Goal: Find specific page/section: Find specific page/section

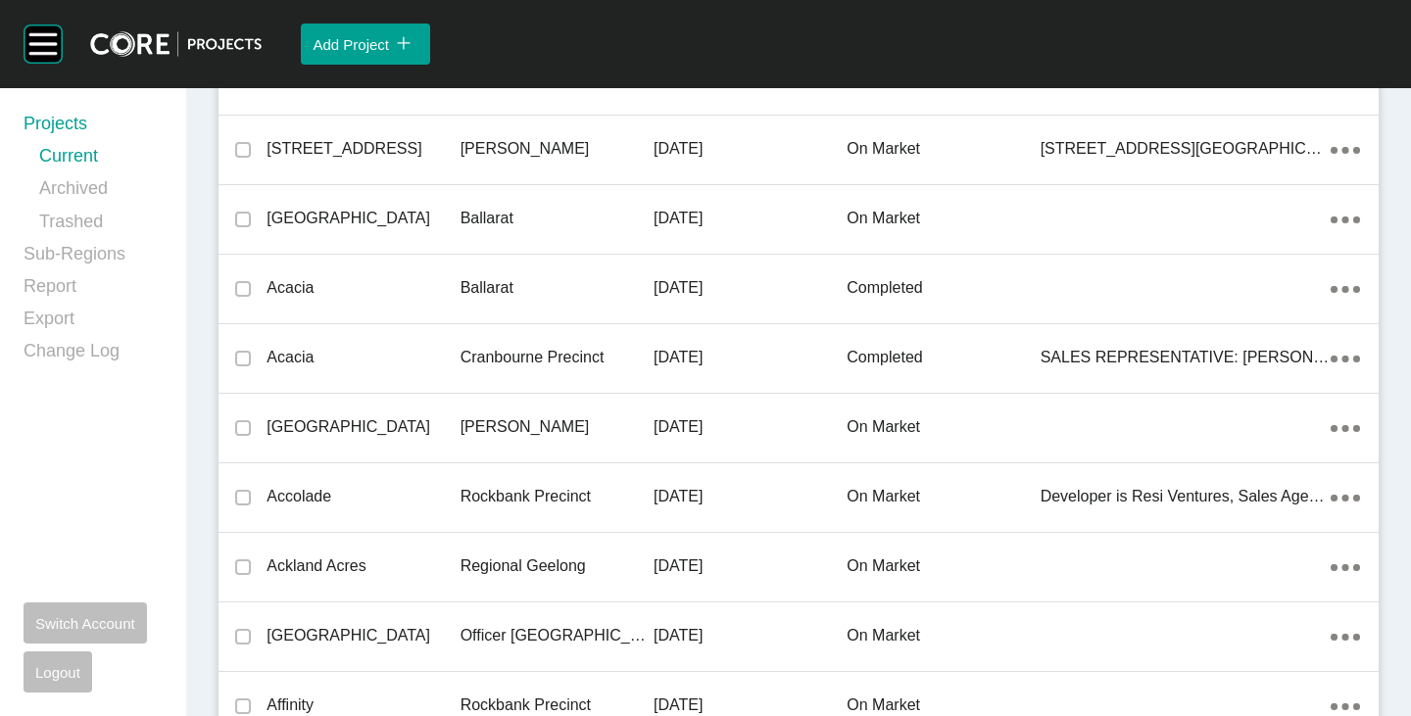
scroll to position [26273, 0]
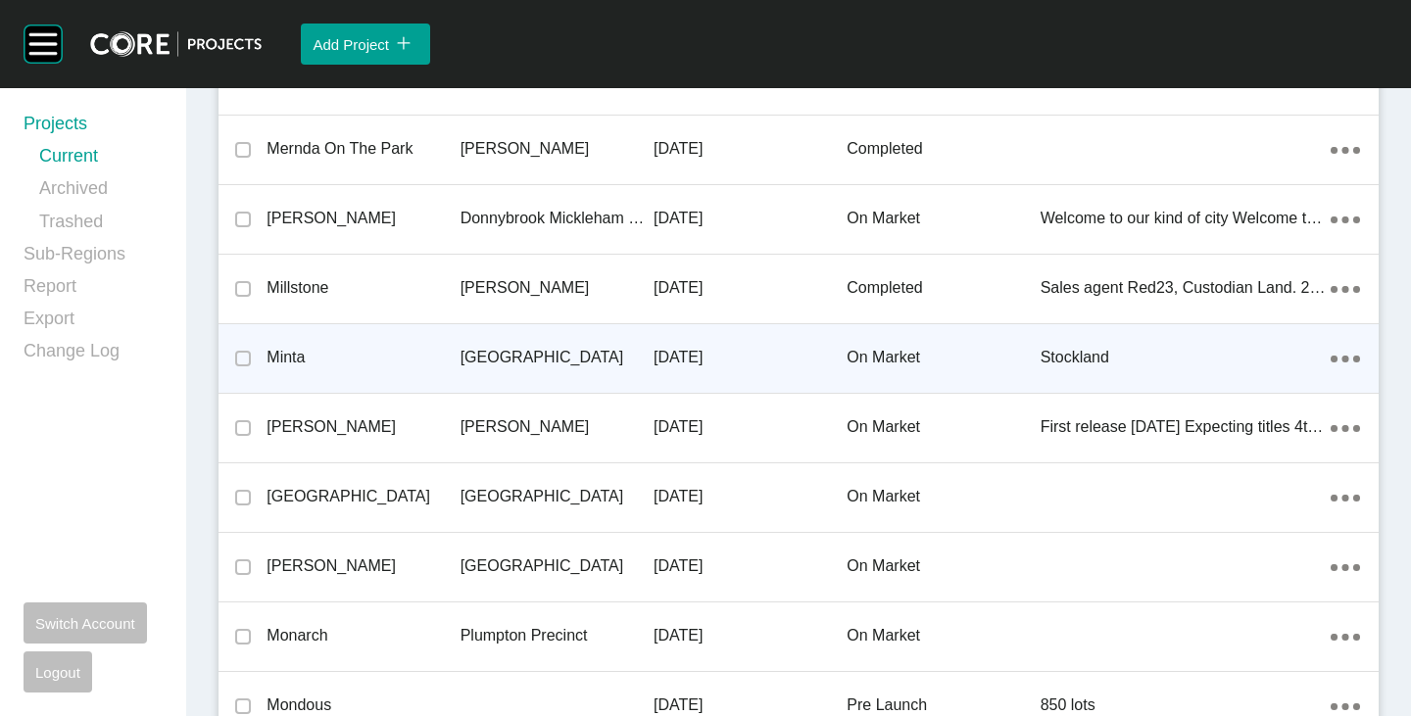
click at [293, 347] on p "Minta" at bounding box center [363, 358] width 193 height 22
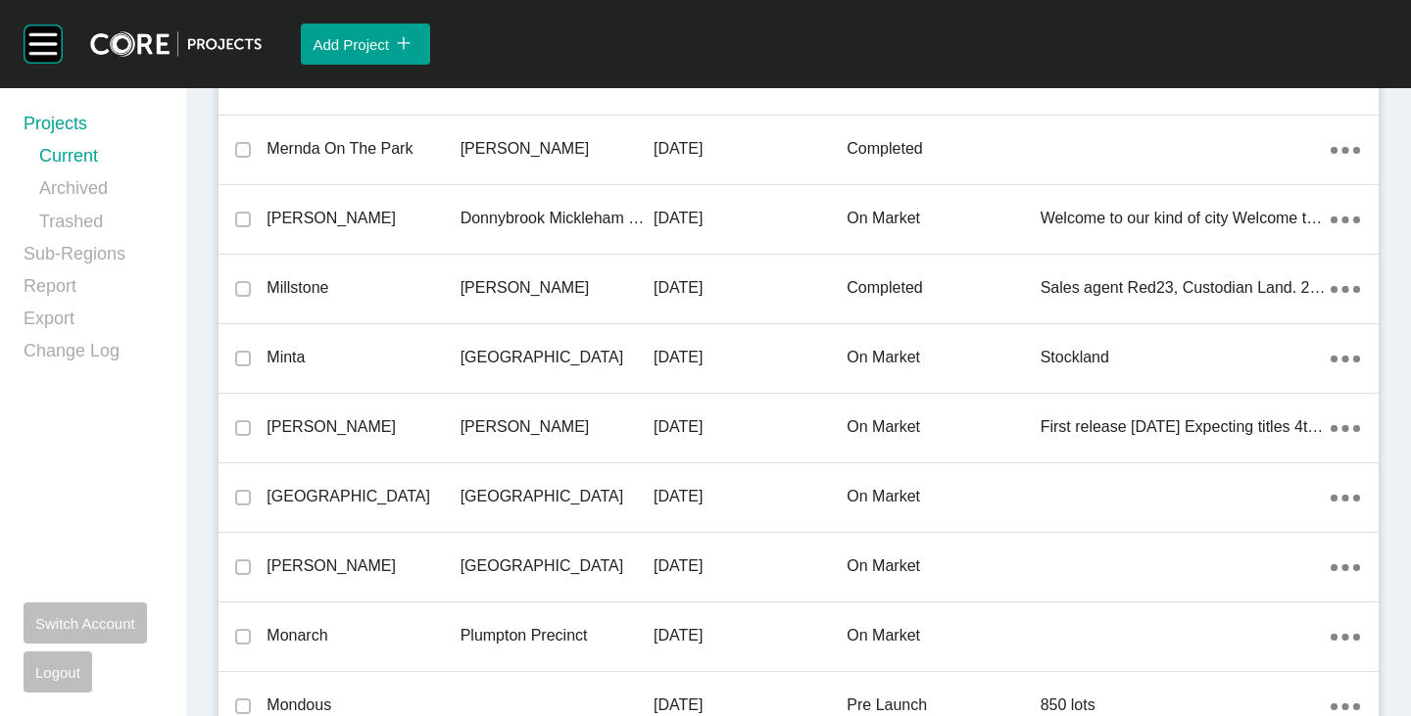
click at [495, 454] on div "Group 2 Created with Sketch. . Add Project icon/tick copy 11 Created with Sketc…" at bounding box center [705, 358] width 1411 height 716
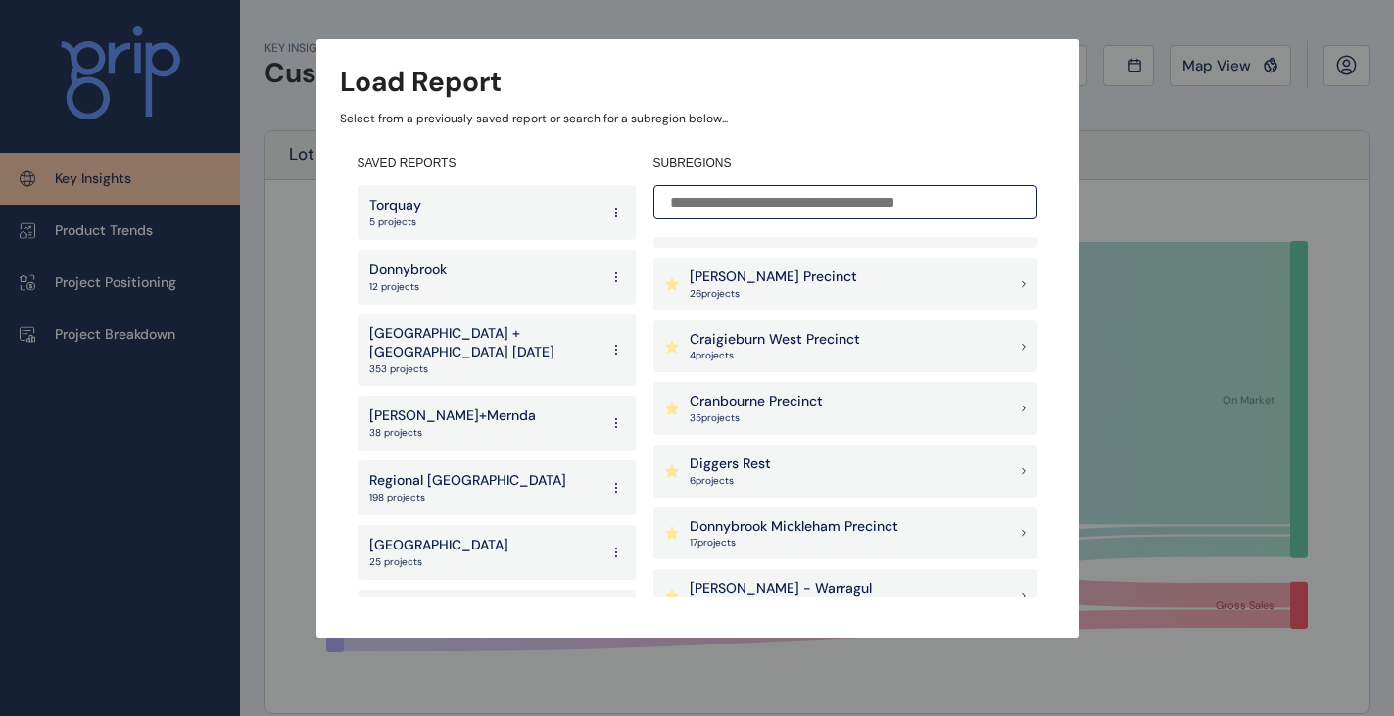
scroll to position [490, 0]
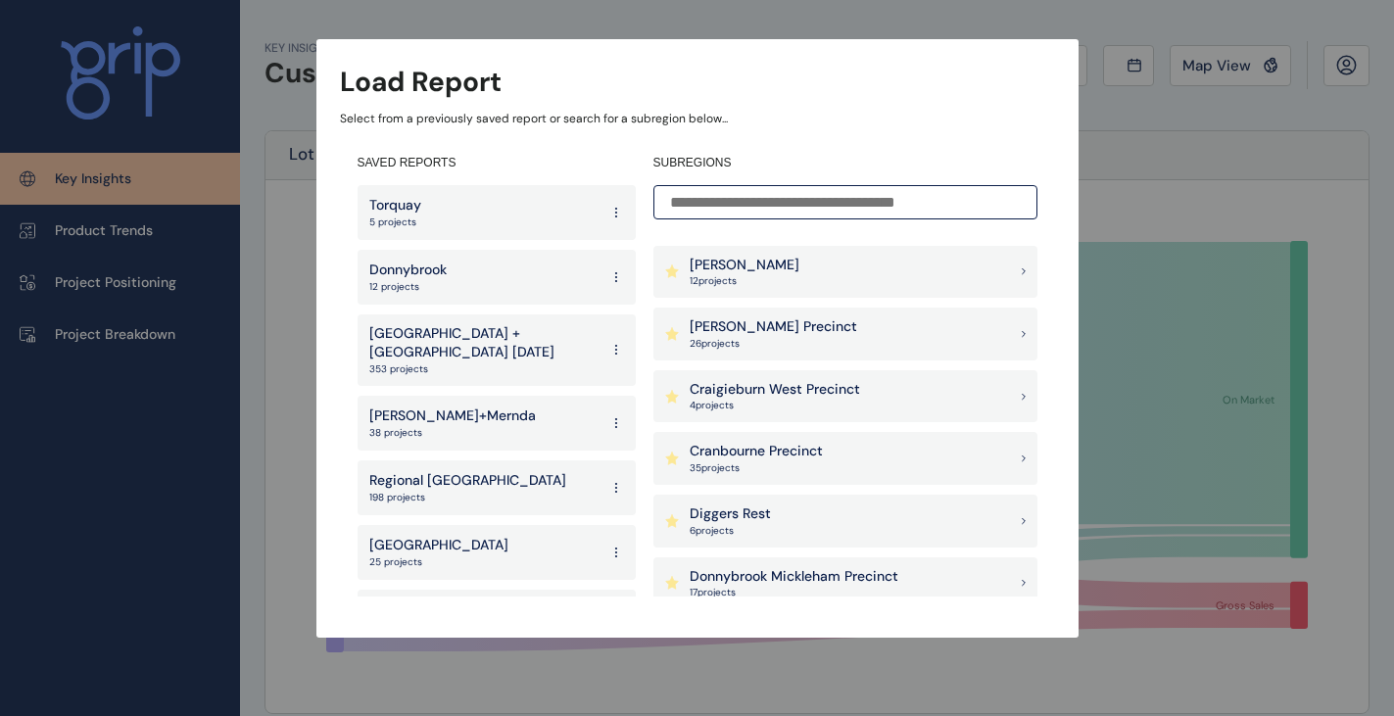
click at [739, 326] on p "[PERSON_NAME] Precinct" at bounding box center [774, 328] width 168 height 20
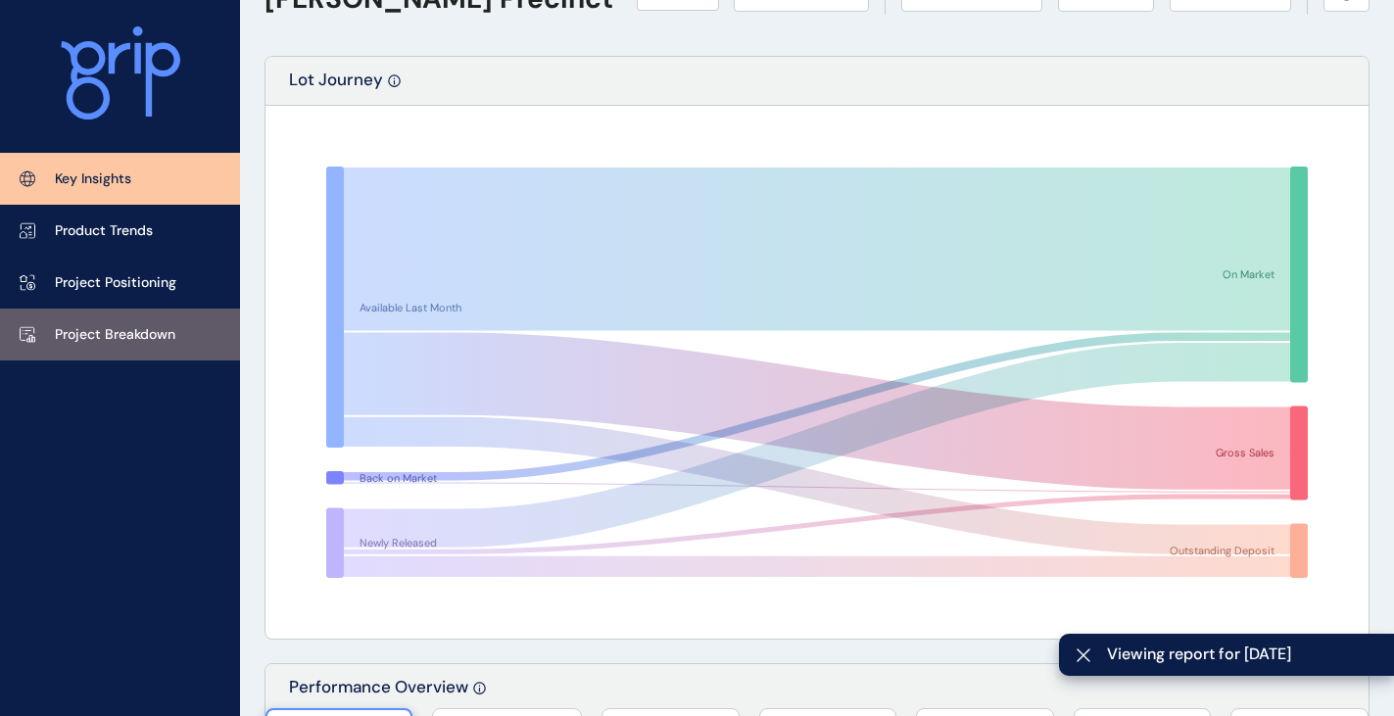
scroll to position [294, 0]
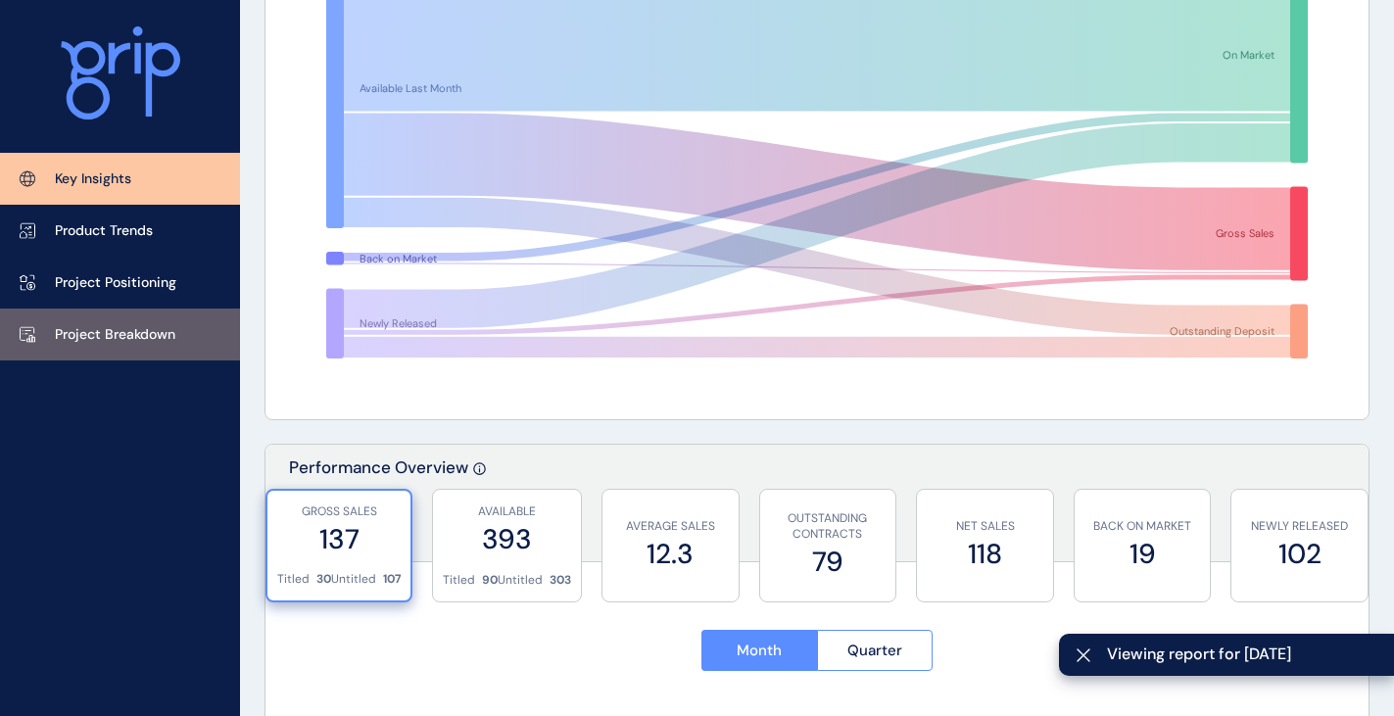
click at [108, 341] on p "Project Breakdown" at bounding box center [115, 335] width 121 height 20
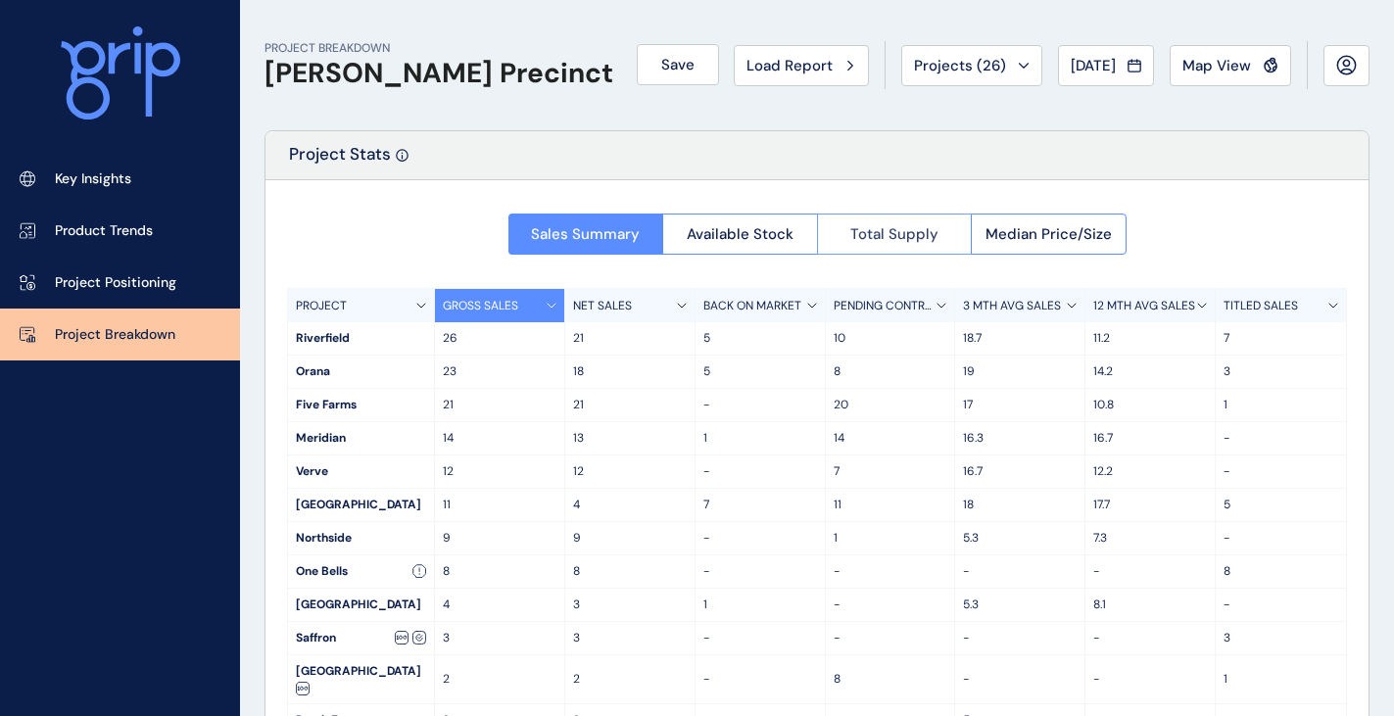
click at [864, 245] on button "Total Supply" at bounding box center [894, 234] width 155 height 41
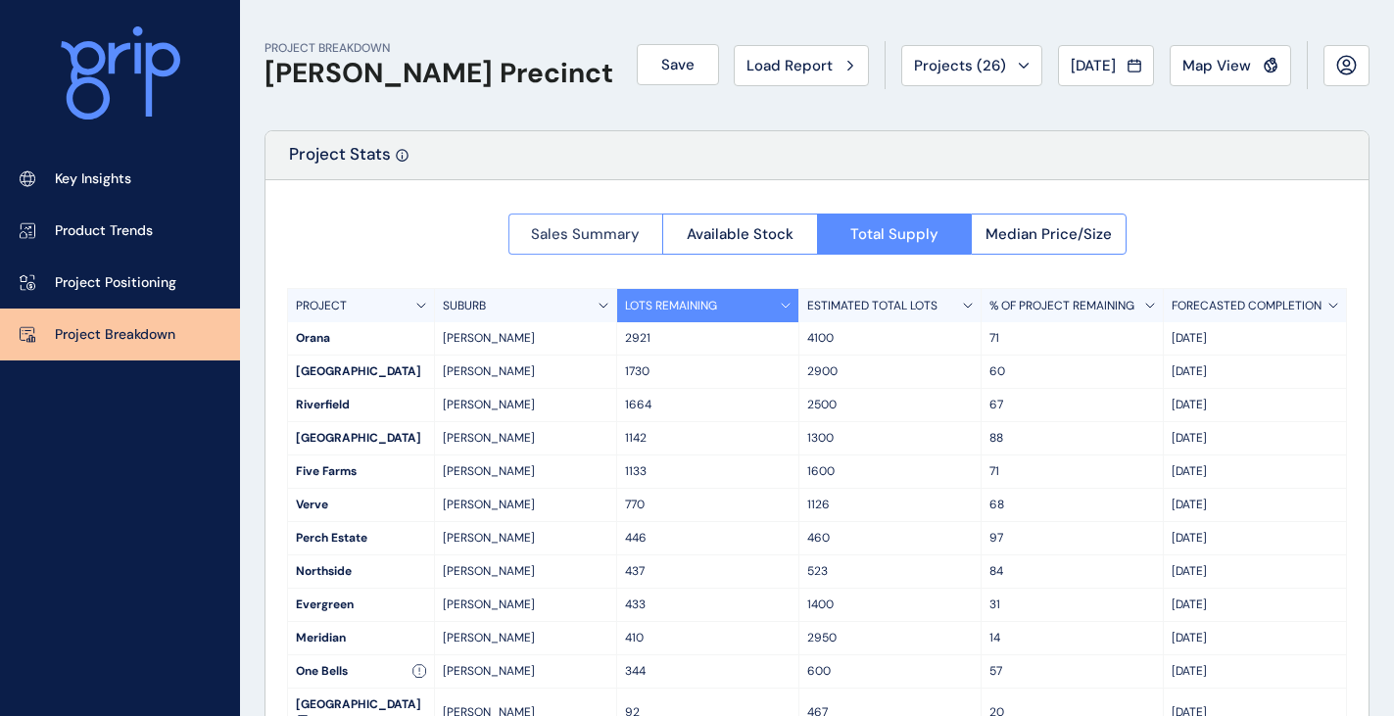
click at [562, 228] on span "Sales Summary" at bounding box center [585, 234] width 109 height 20
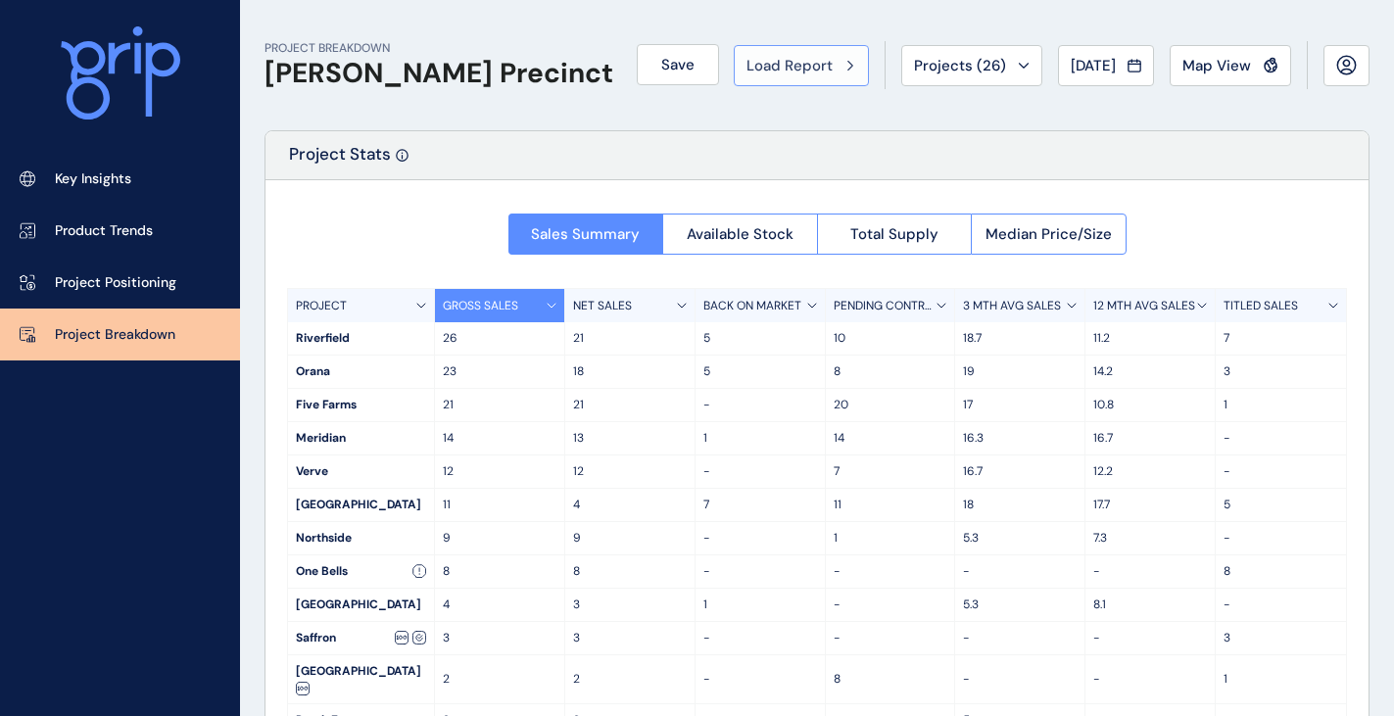
click at [826, 66] on div "Load Report" at bounding box center [802, 66] width 110 height 20
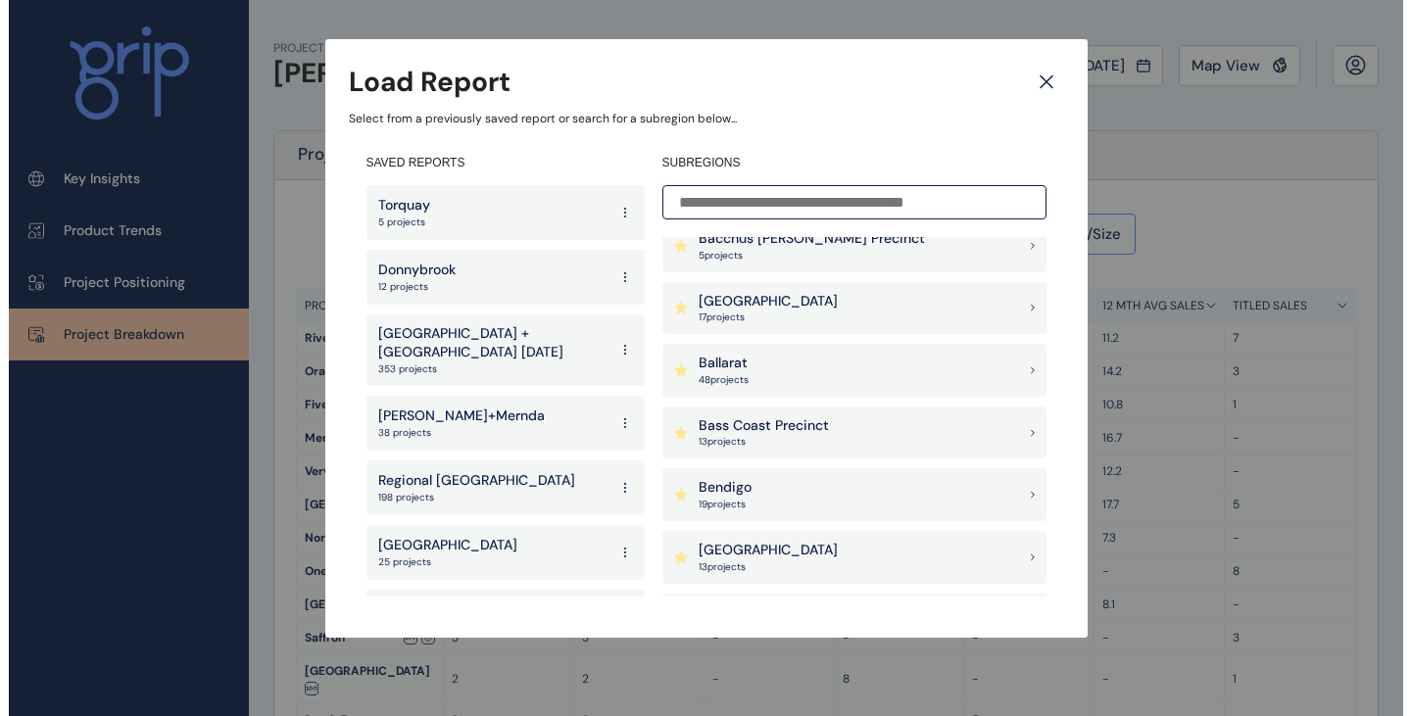
scroll to position [196, 0]
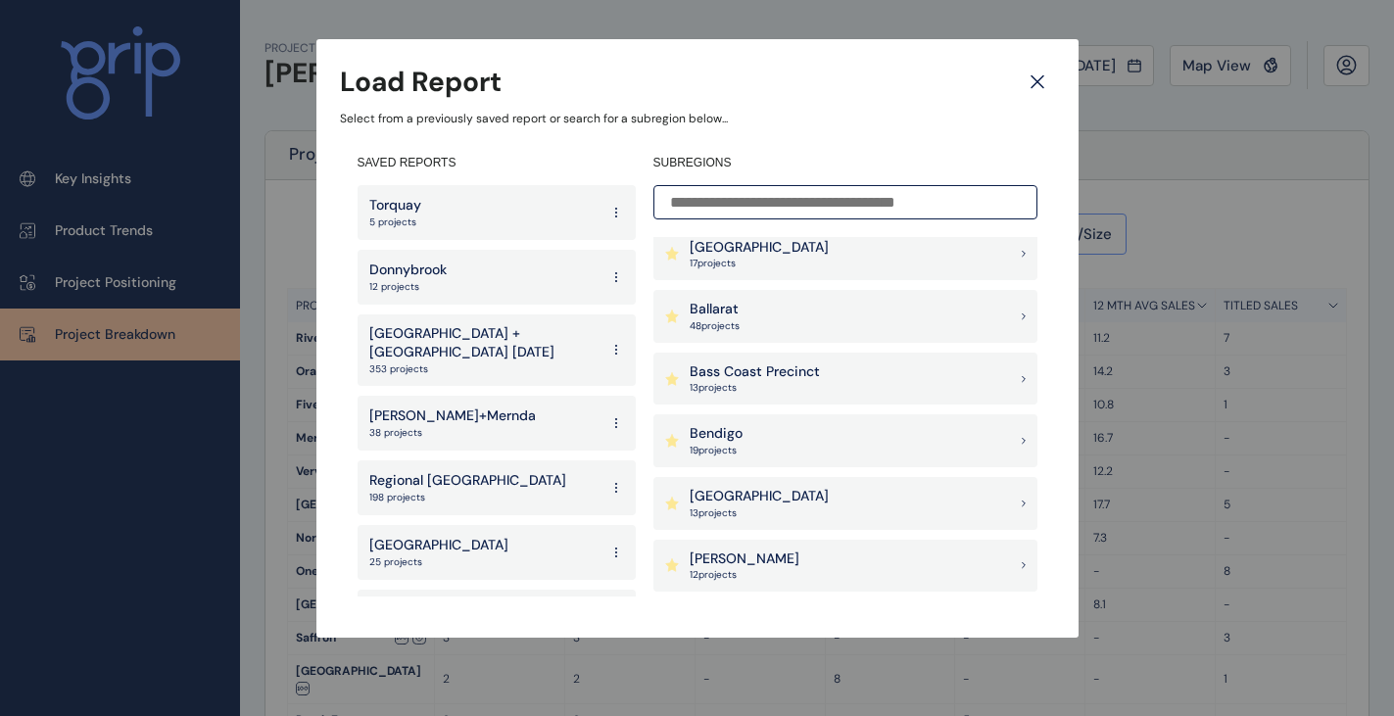
click at [742, 483] on div "Berwick South Precinct 13 project s" at bounding box center [846, 503] width 384 height 53
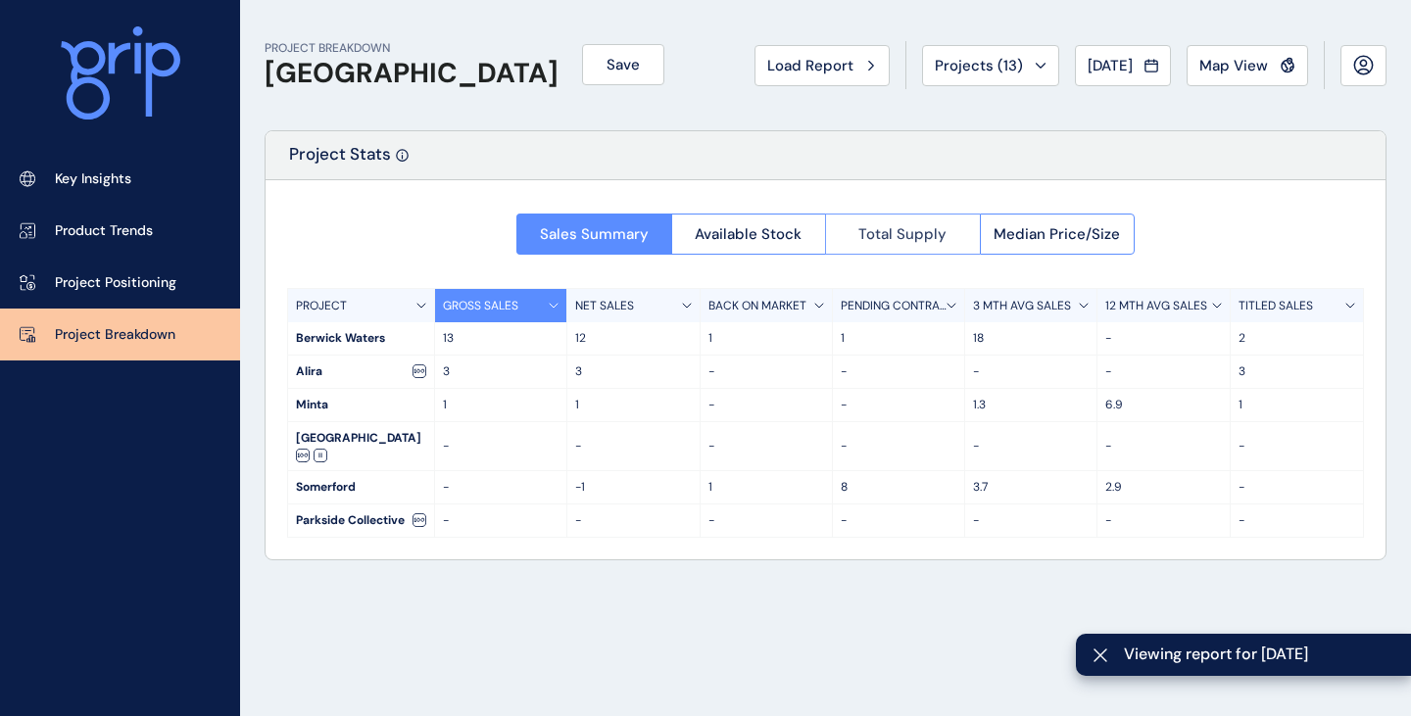
click at [859, 244] on button "Total Supply" at bounding box center [902, 234] width 155 height 41
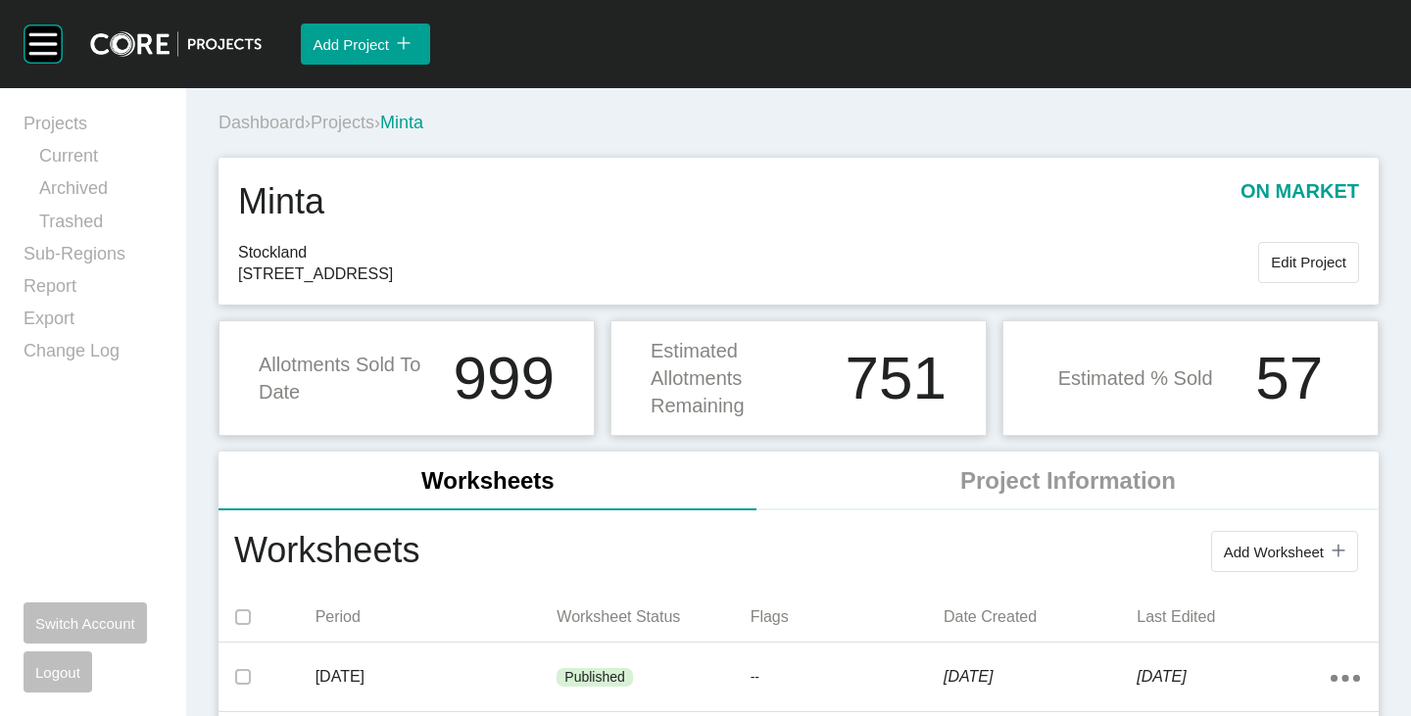
scroll to position [196, 0]
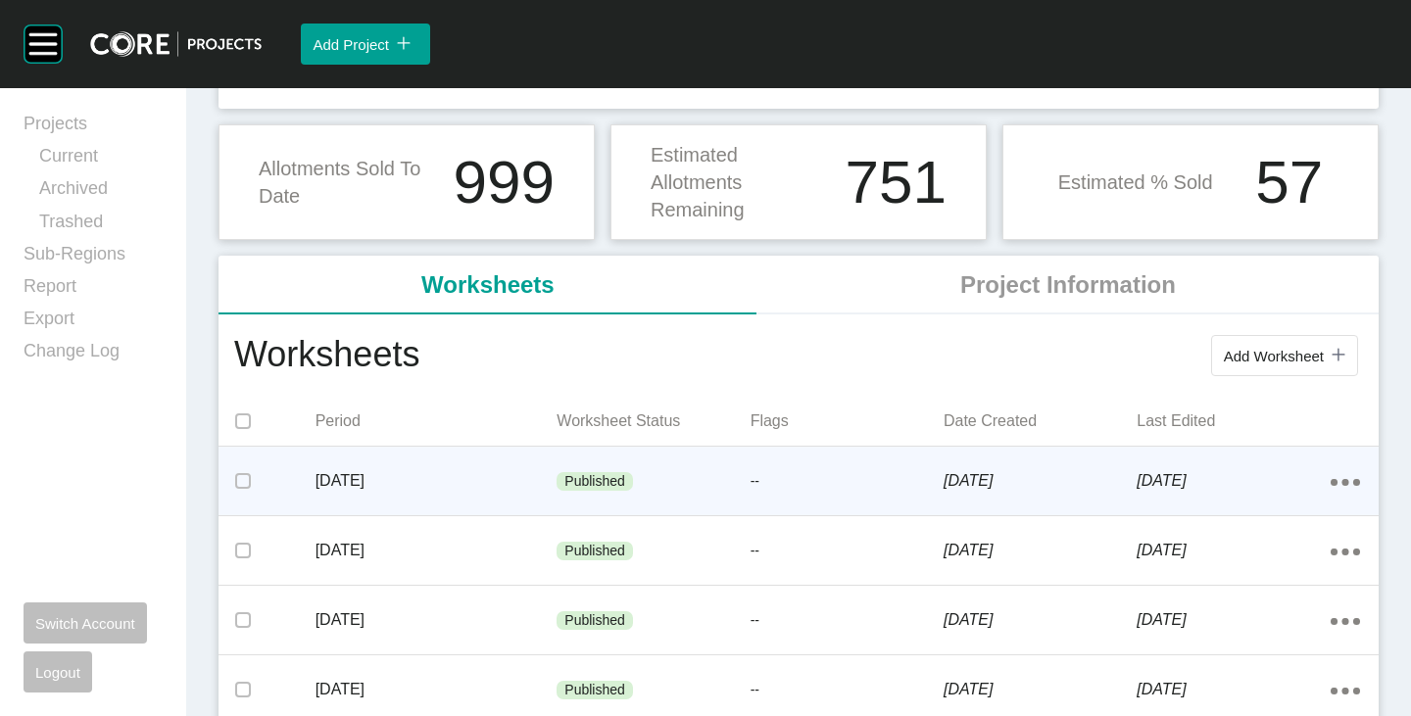
click at [474, 456] on div "[DATE]" at bounding box center [437, 481] width 242 height 61
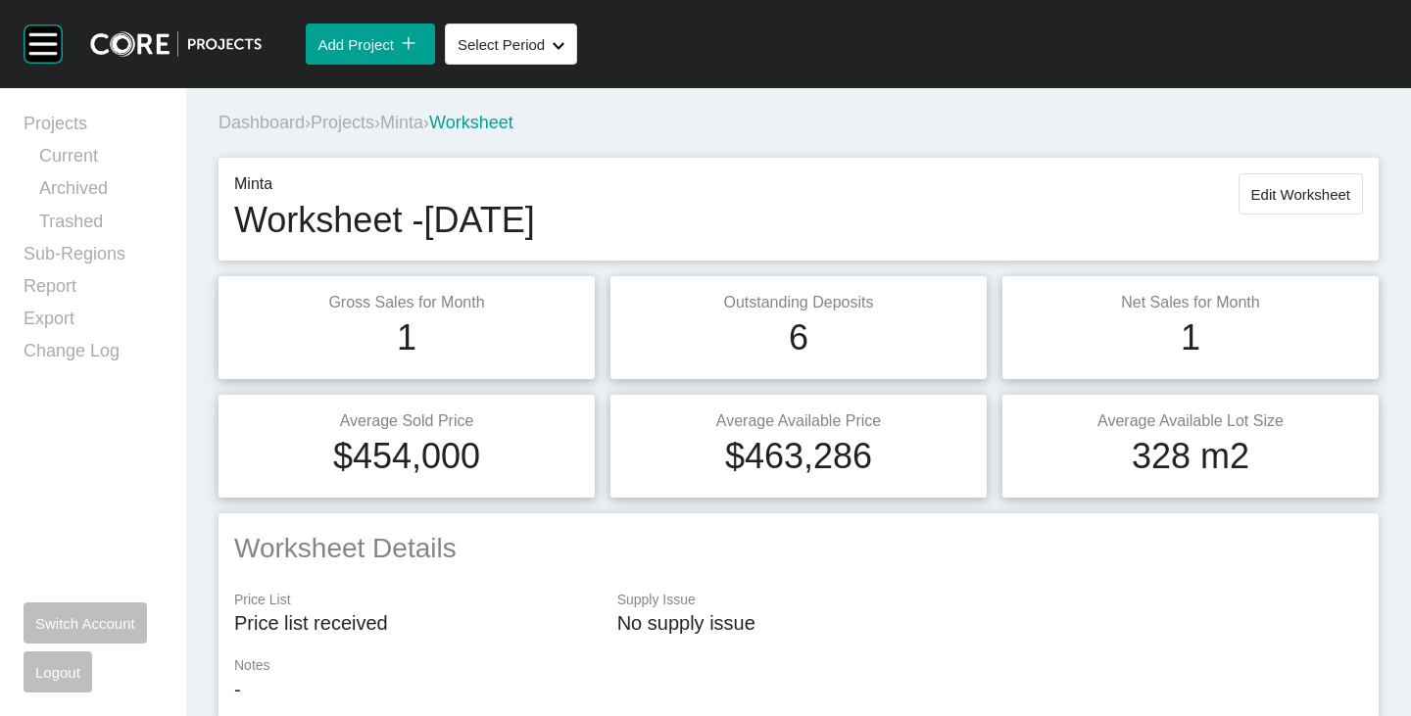
click at [416, 118] on span "Minta" at bounding box center [401, 123] width 43 height 20
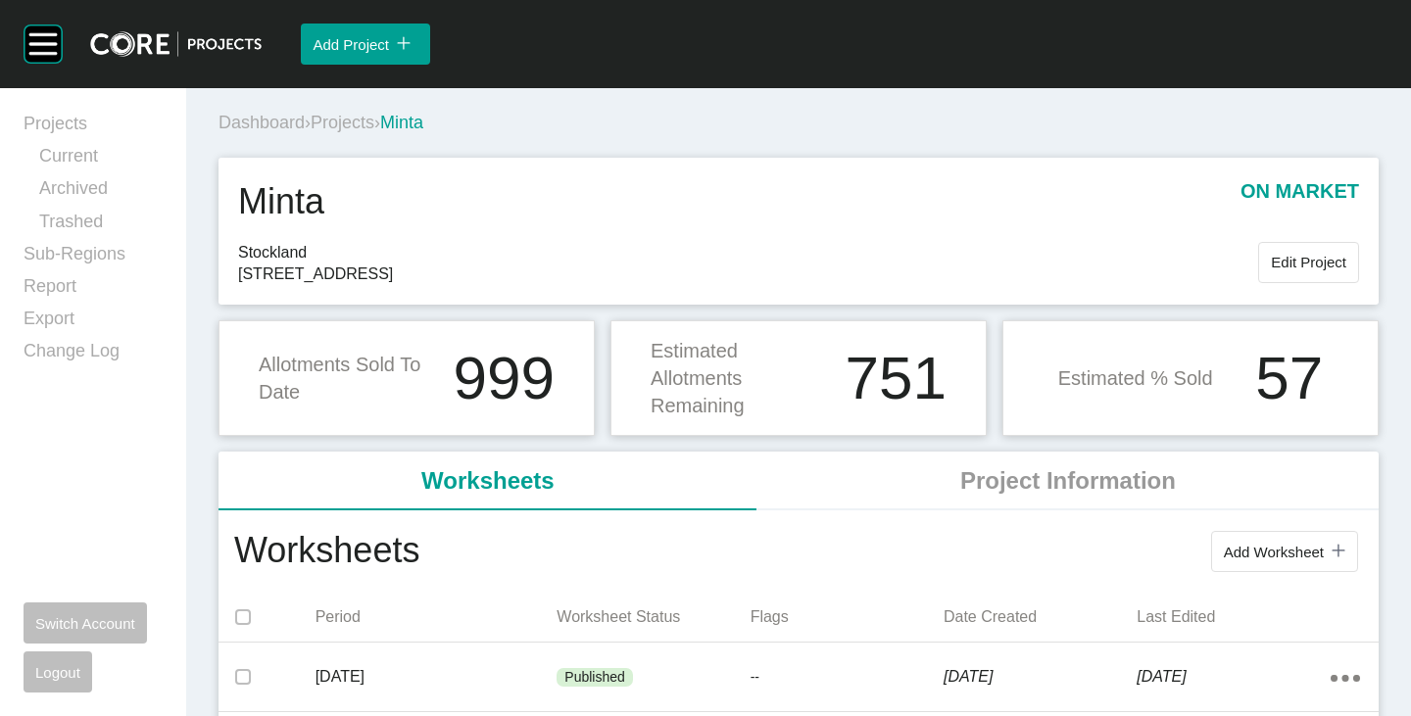
click at [374, 118] on span "Projects" at bounding box center [343, 123] width 64 height 20
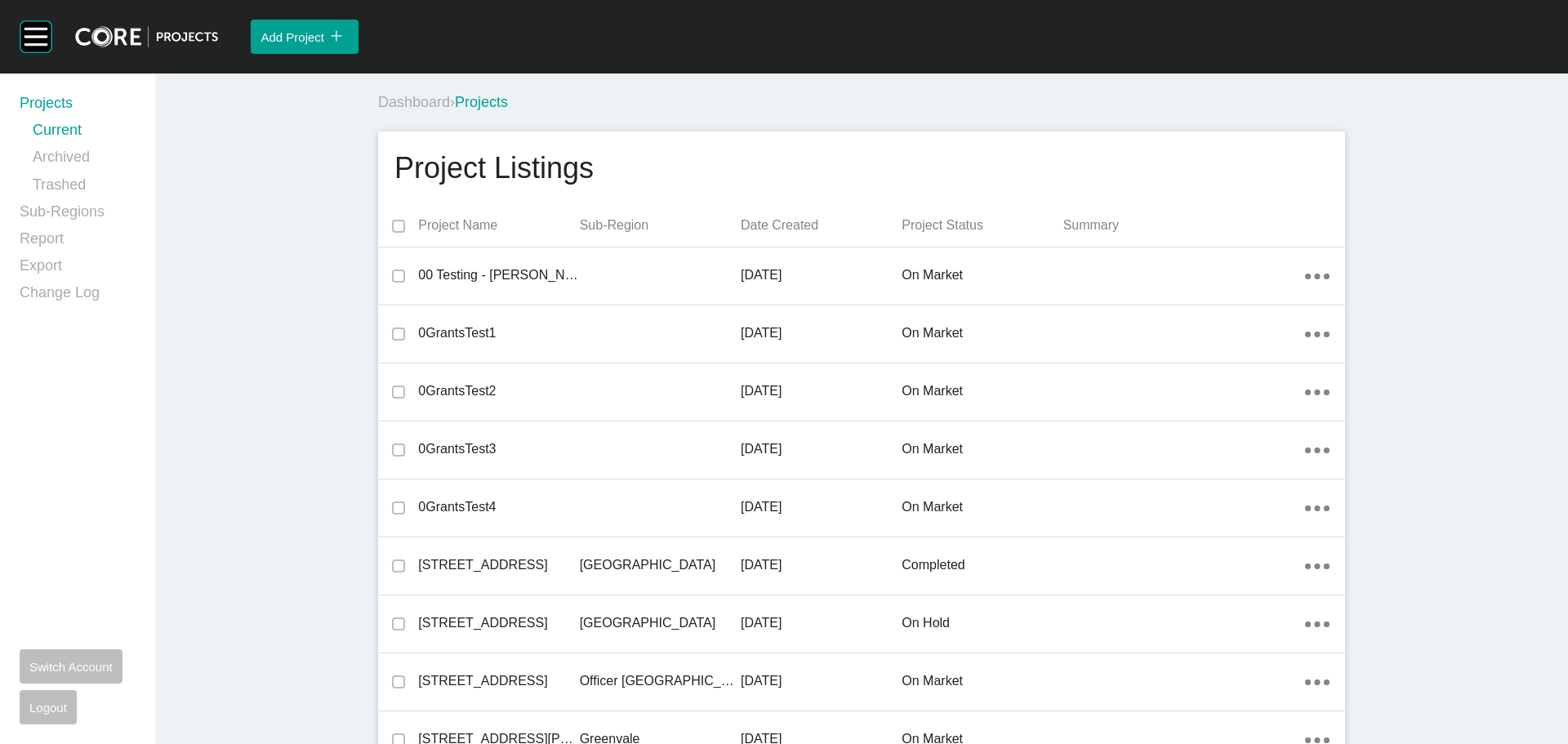
click at [720, 92] on div "Dashboard › Projects" at bounding box center [865, 102] width 973 height 45
